Goal: Task Accomplishment & Management: Use online tool/utility

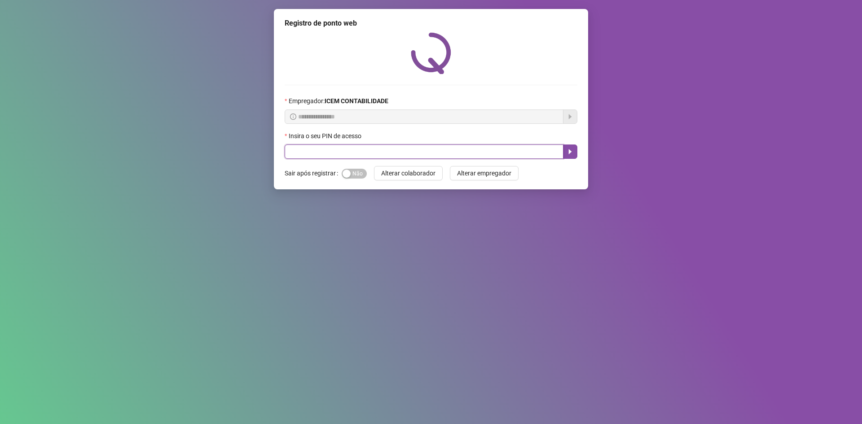
click at [309, 149] on input "text" at bounding box center [424, 152] width 279 height 14
type input "*****"
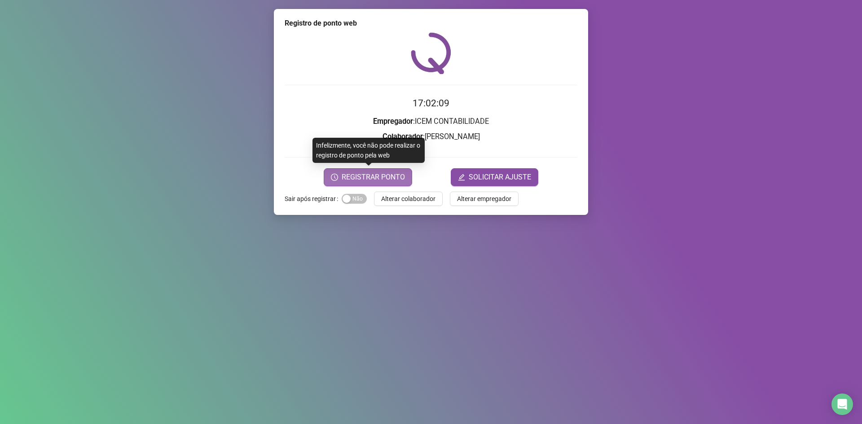
click at [372, 175] on span "REGISTRAR PONTO" at bounding box center [373, 177] width 63 height 11
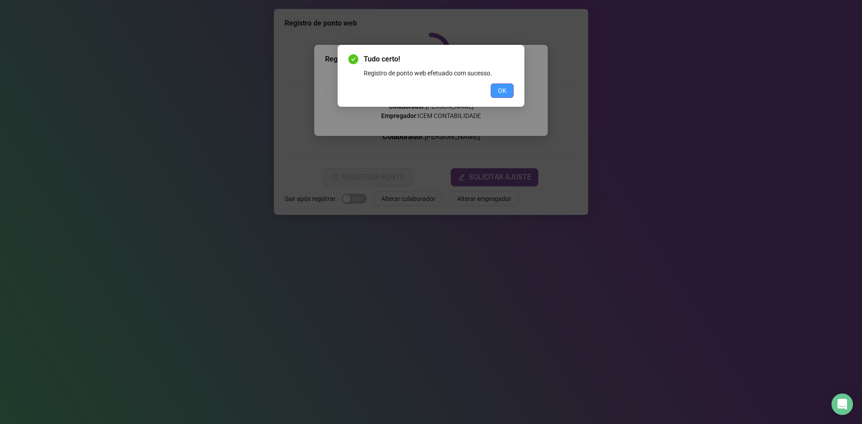
click at [502, 90] on span "OK" at bounding box center [502, 91] width 9 height 10
